Goal: Find contact information: Find contact information

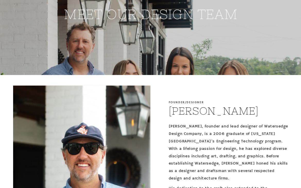
scroll to position [113, 0]
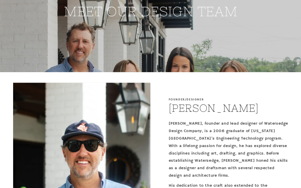
click at [180, 105] on h2 "Brandon Jones" at bounding box center [214, 108] width 90 height 13
copy h2 "Brandon Jones"
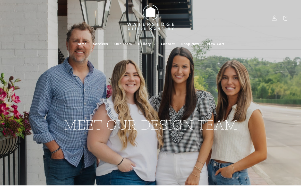
click at [163, 43] on span "Contact" at bounding box center [168, 44] width 14 height 5
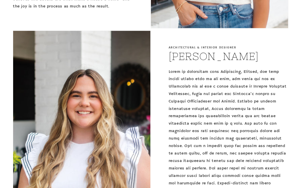
scroll to position [605, 0]
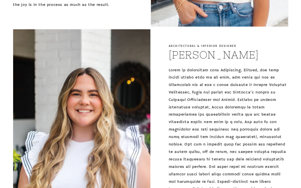
click at [203, 62] on h2 "Grace Williams" at bounding box center [214, 54] width 90 height 13
copy h2 "Grace Williams"
